Goal: Task Accomplishment & Management: Use online tool/utility

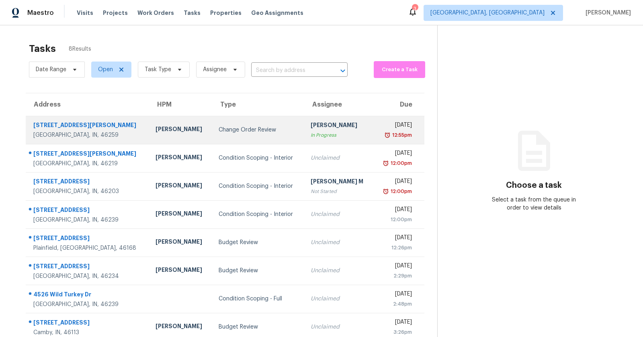
scroll to position [25, 0]
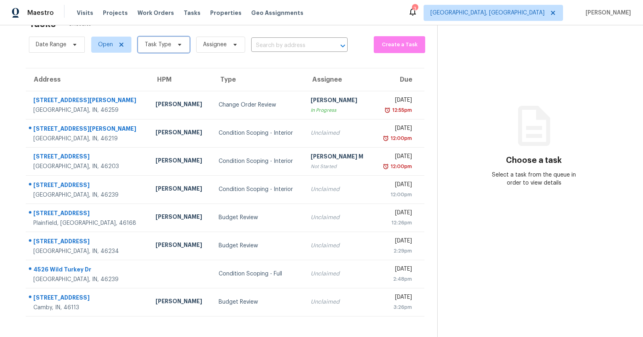
click at [168, 41] on span "Task Type" at bounding box center [158, 45] width 27 height 8
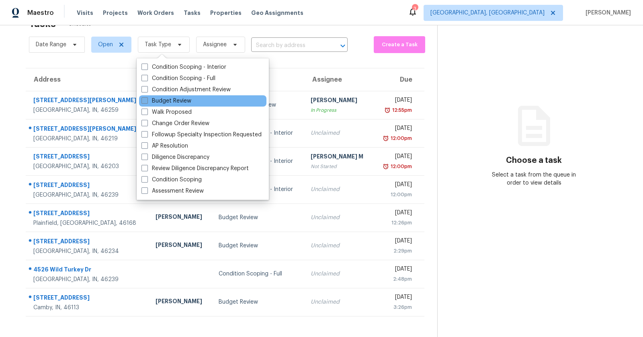
click at [178, 101] on label "Budget Review" at bounding box center [166, 101] width 50 height 8
click at [147, 101] on input "Budget Review" at bounding box center [143, 99] width 5 height 5
checkbox input "true"
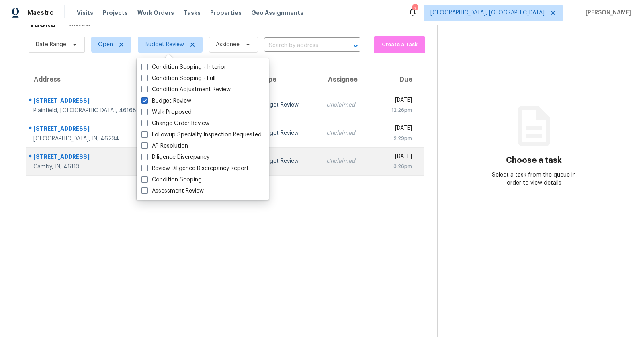
click at [320, 174] on td "Unclaimed" at bounding box center [347, 161] width 54 height 28
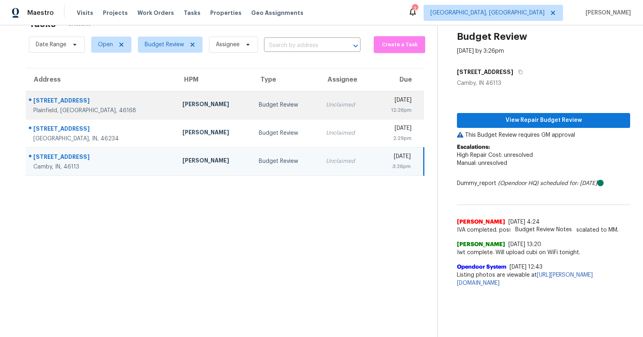
click at [392, 101] on div "[DATE]" at bounding box center [396, 101] width 32 height 10
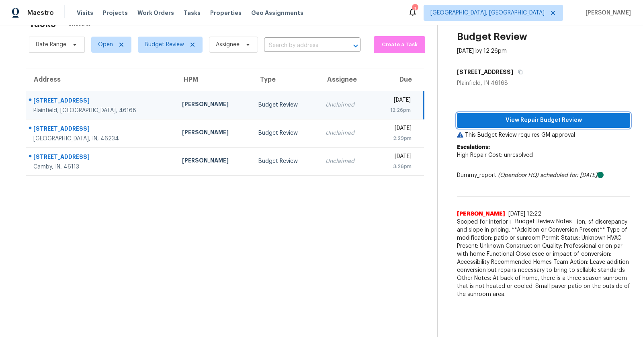
click at [562, 117] on span "View Repair Budget Review" at bounding box center [543, 120] width 160 height 10
click at [124, 106] on div "Plainfield, [GEOGRAPHIC_DATA], 46168" at bounding box center [101, 110] width 136 height 8
click at [571, 117] on span "View Repair Budget Review" at bounding box center [543, 120] width 160 height 10
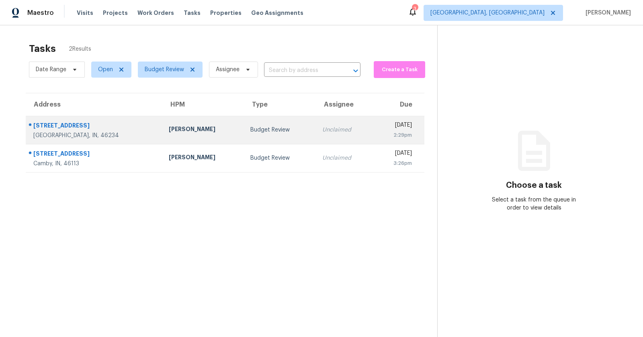
click at [80, 123] on div "[STREET_ADDRESS]" at bounding box center [94, 126] width 123 height 10
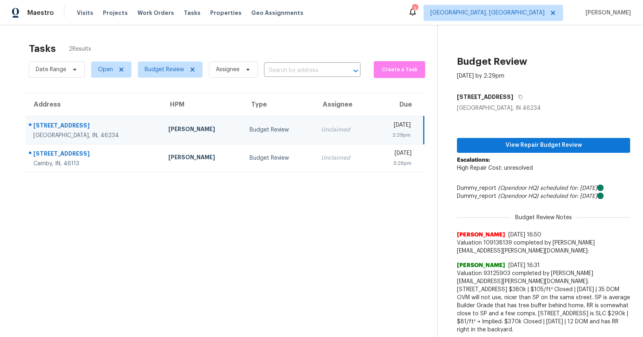
click at [67, 124] on div "[STREET_ADDRESS]" at bounding box center [94, 126] width 122 height 10
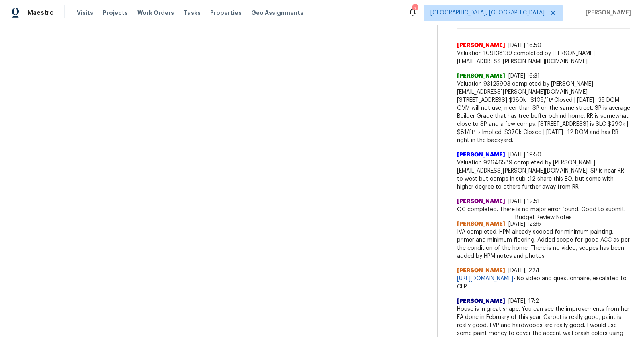
scroll to position [193, 0]
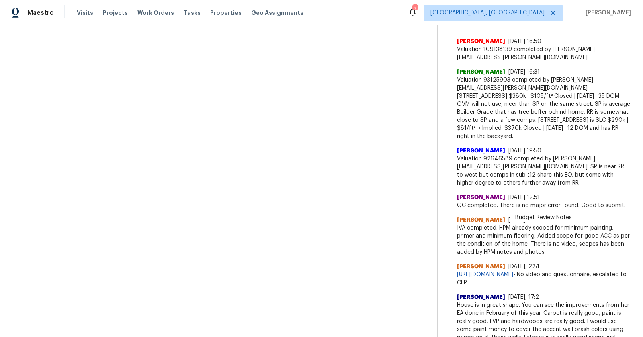
click at [413, 176] on section "Tasks 2 Results Date Range Open Budget Review Assignee ​ Create a Task Address …" at bounding box center [225, 99] width 424 height 508
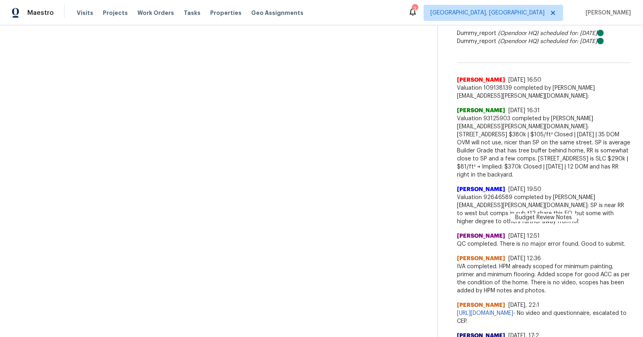
scroll to position [158, 0]
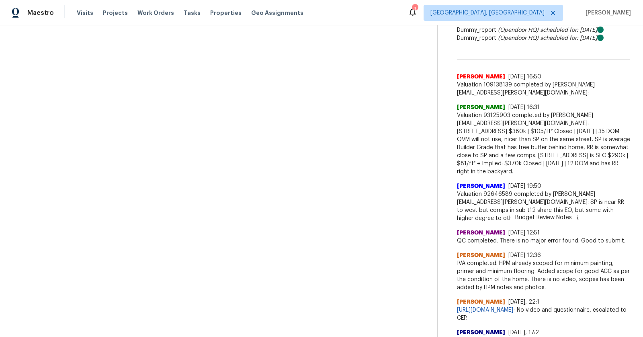
click at [404, 179] on section "Tasks 2 Results Date Range Open Budget Review Assignee ​ Create a Task Address …" at bounding box center [225, 134] width 424 height 508
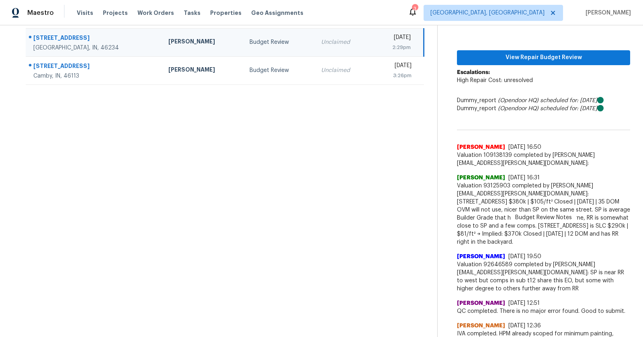
scroll to position [0, 0]
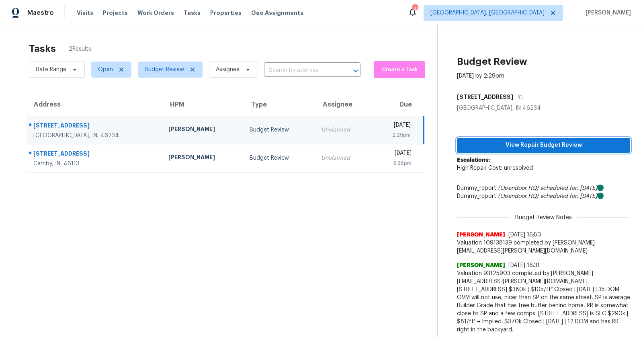
click at [535, 140] on span "View Repair Budget Review" at bounding box center [543, 145] width 160 height 10
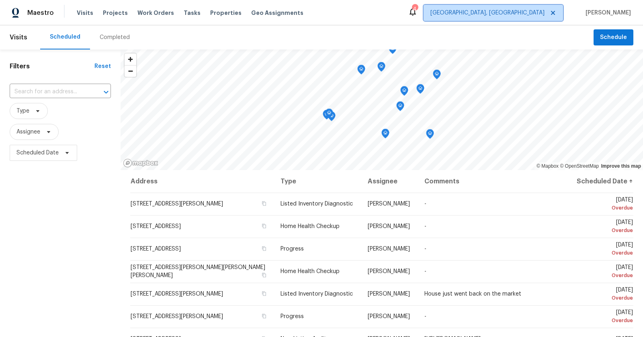
click at [545, 7] on span "Cincinnati, OH" at bounding box center [493, 13] width 139 height 16
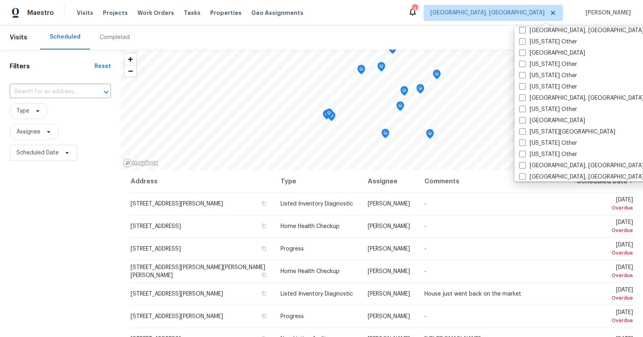
scroll to position [402, 0]
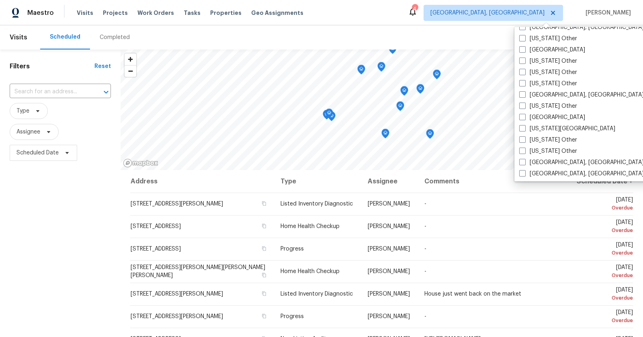
click at [551, 91] on label "[GEOGRAPHIC_DATA], [GEOGRAPHIC_DATA]" at bounding box center [581, 95] width 125 height 8
click at [524, 91] on input "[GEOGRAPHIC_DATA], [GEOGRAPHIC_DATA]" at bounding box center [521, 93] width 5 height 5
checkbox input "true"
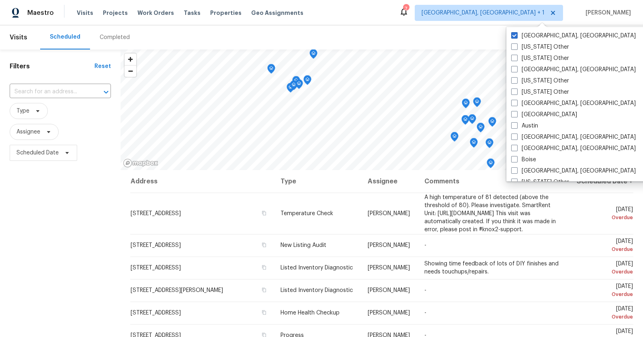
click at [113, 40] on div "Completed" at bounding box center [115, 37] width 30 height 8
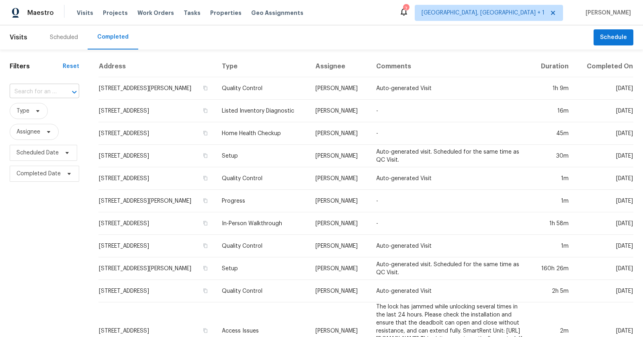
click at [60, 92] on div at bounding box center [68, 91] width 21 height 11
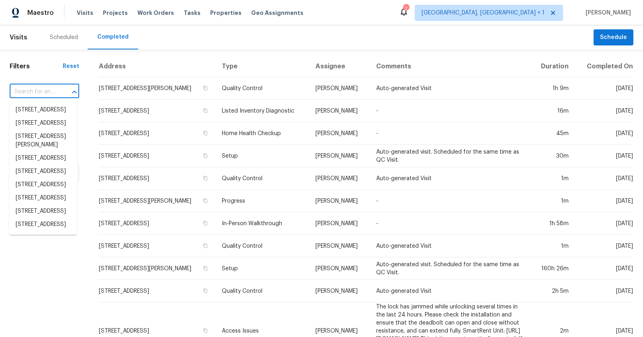
paste input "10090 Eagle Eye Way, Indianapolis, IN 46234"
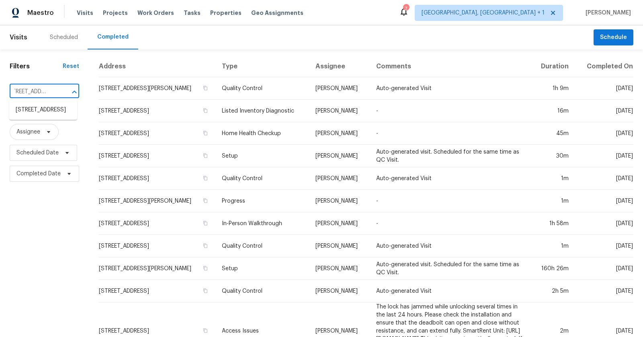
type input "10090 Eagle Eye Way, Indianapolis, IN 46234"
click at [40, 114] on li "10090 Eagle Eye Way, Indianapolis, IN 46234" at bounding box center [43, 109] width 68 height 13
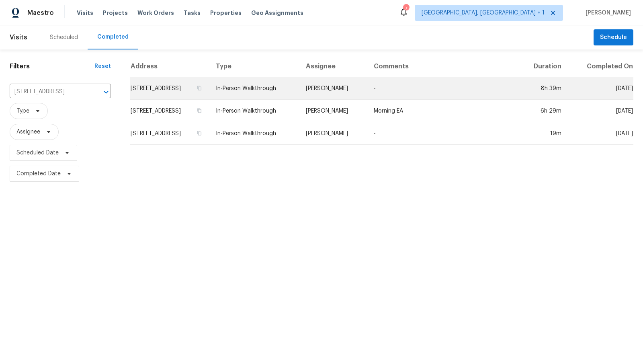
click at [209, 95] on td "10090 Eagle Eye Way, Indianapolis, IN 46234" at bounding box center [169, 88] width 79 height 23
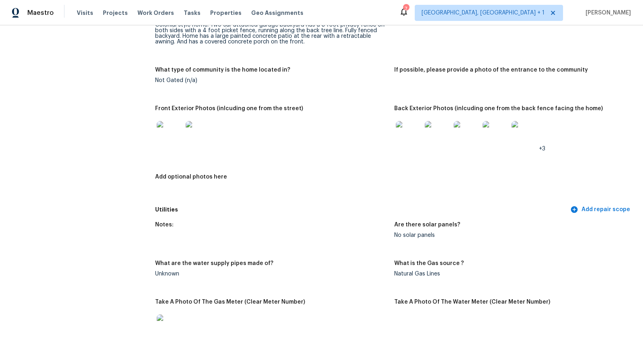
scroll to position [339, 0]
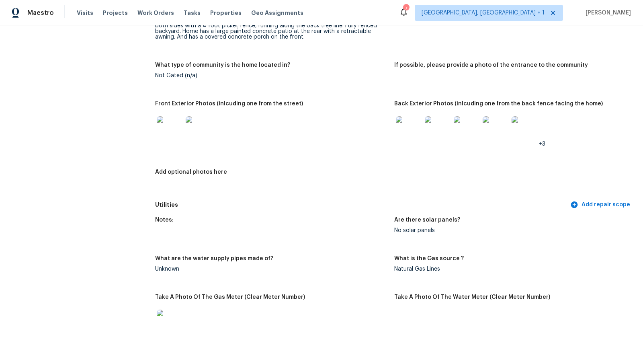
click at [168, 125] on img at bounding box center [170, 129] width 26 height 26
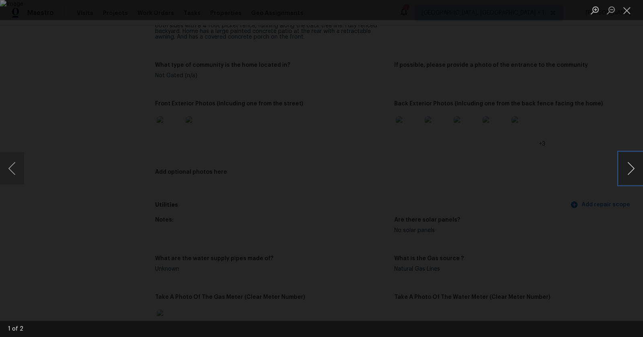
click at [636, 169] on button "Next image" at bounding box center [631, 168] width 24 height 32
click at [625, 15] on button "Close lightbox" at bounding box center [627, 10] width 16 height 14
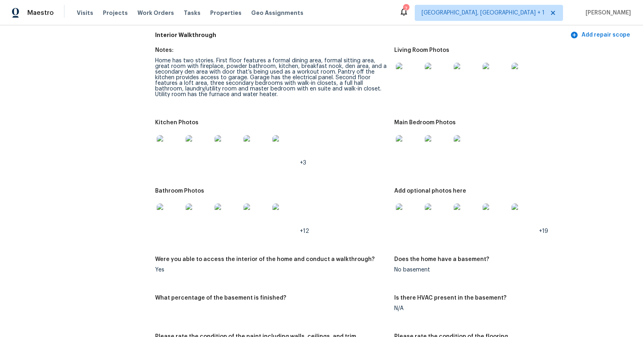
scroll to position [864, 0]
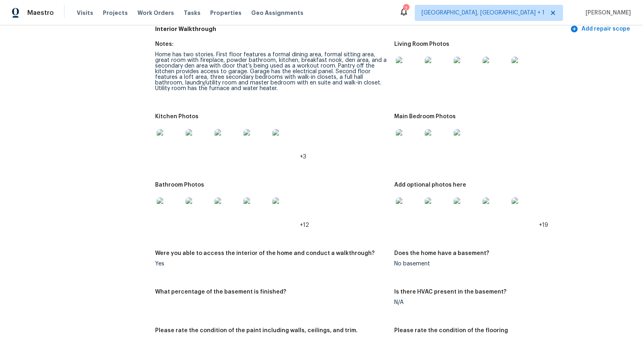
click at [415, 198] on img at bounding box center [409, 210] width 26 height 26
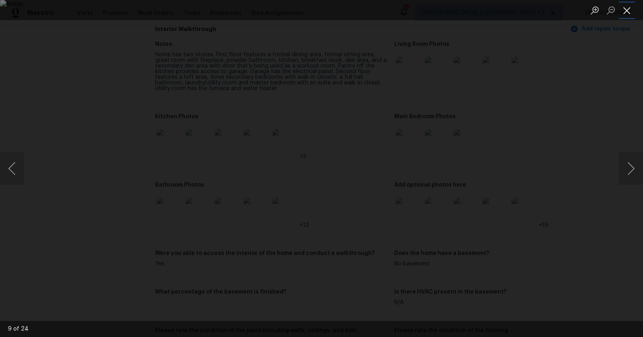
click at [626, 8] on button "Close lightbox" at bounding box center [627, 10] width 16 height 14
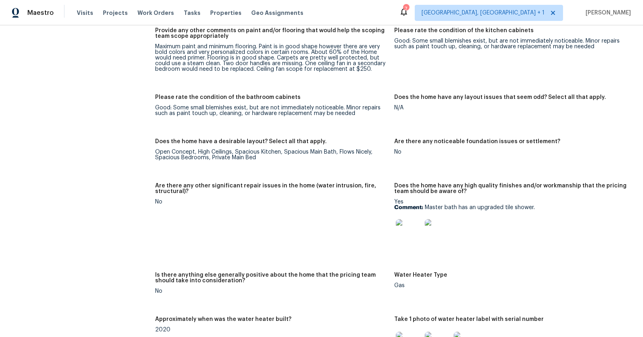
scroll to position [1213, 0]
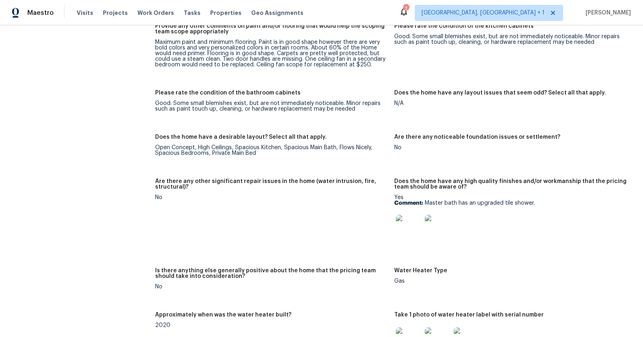
click at [442, 213] on div at bounding box center [437, 227] width 29 height 35
click at [445, 221] on img at bounding box center [438, 228] width 26 height 26
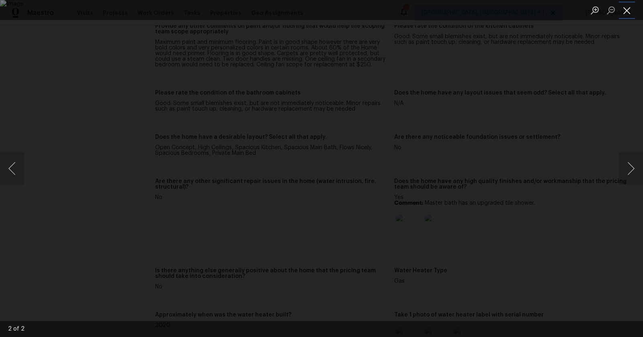
click at [624, 9] on button "Close lightbox" at bounding box center [627, 10] width 16 height 14
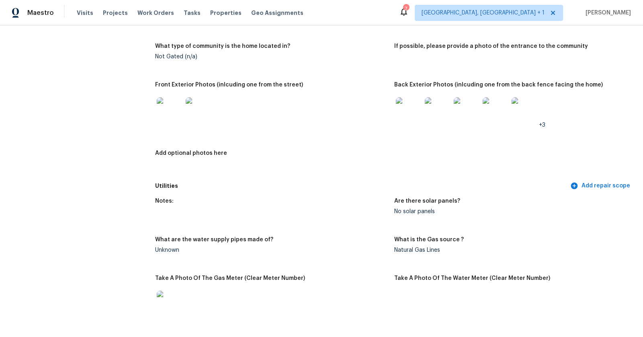
scroll to position [0, 0]
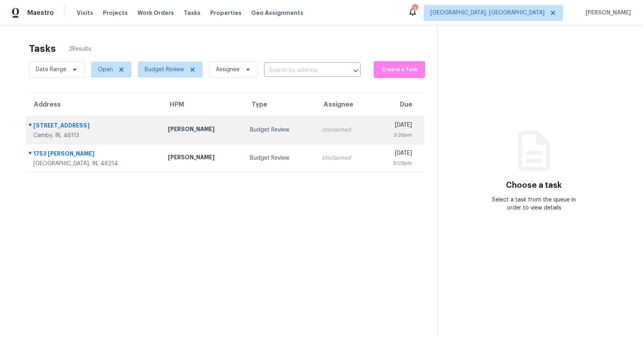
click at [35, 129] on div "[STREET_ADDRESS]" at bounding box center [94, 126] width 122 height 10
